Goal: Information Seeking & Learning: Learn about a topic

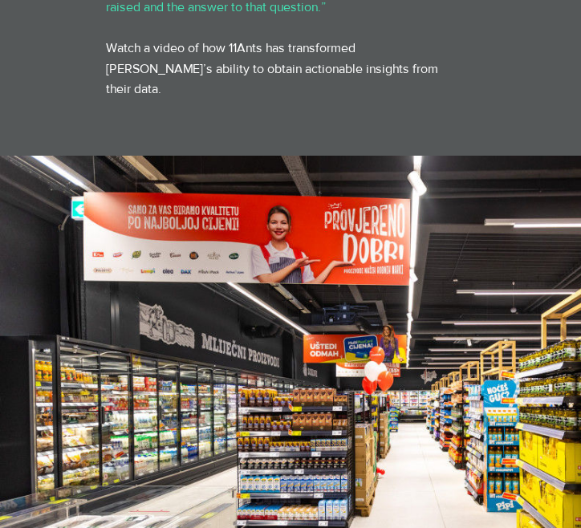
scroll to position [907, 0]
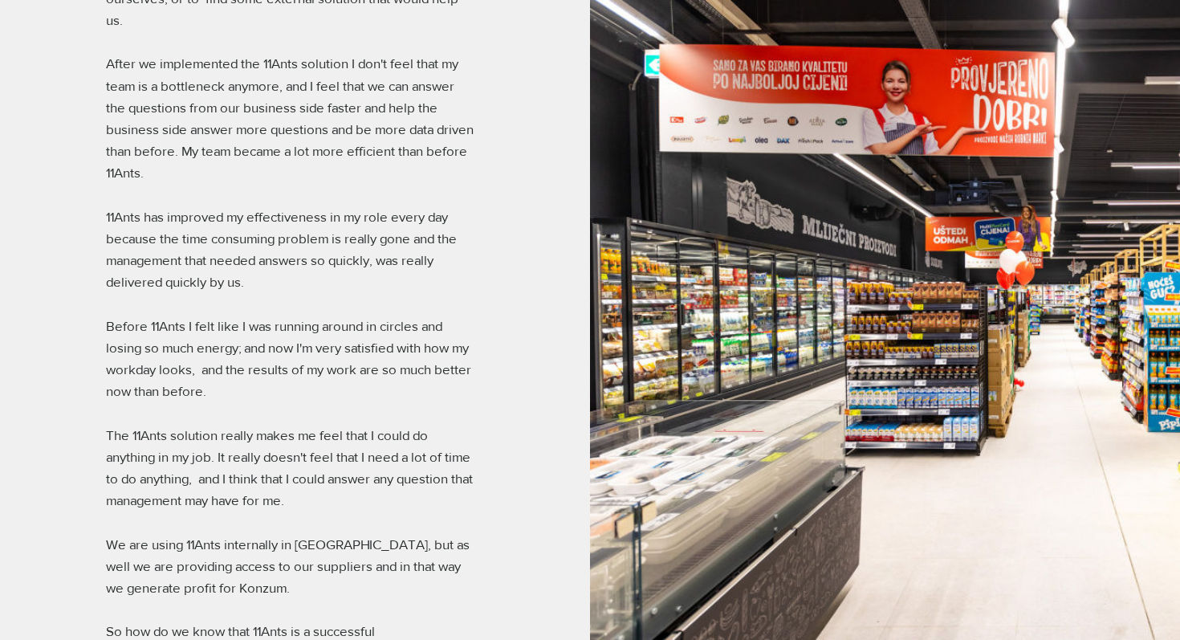
scroll to position [2183, 0]
